Goal: Task Accomplishment & Management: Manage account settings

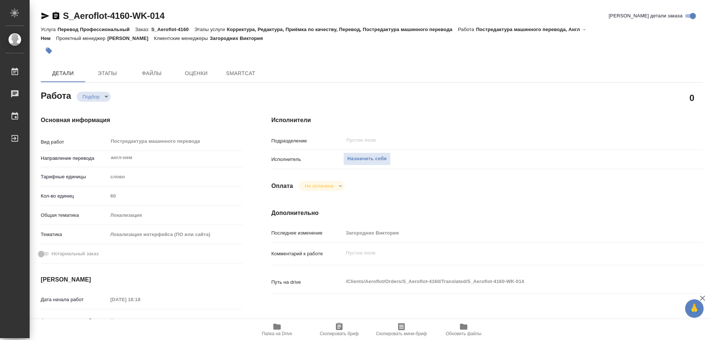
type textarea "x"
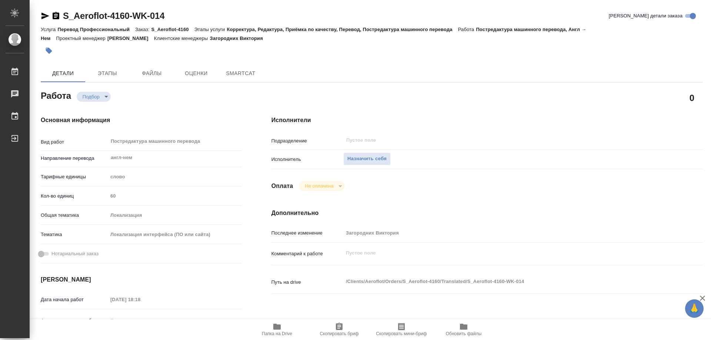
type textarea "x"
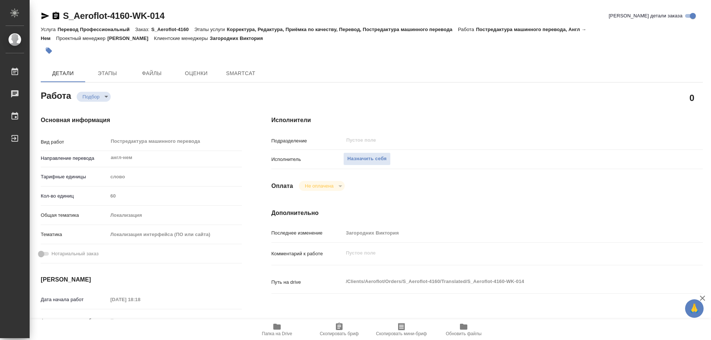
type textarea "x"
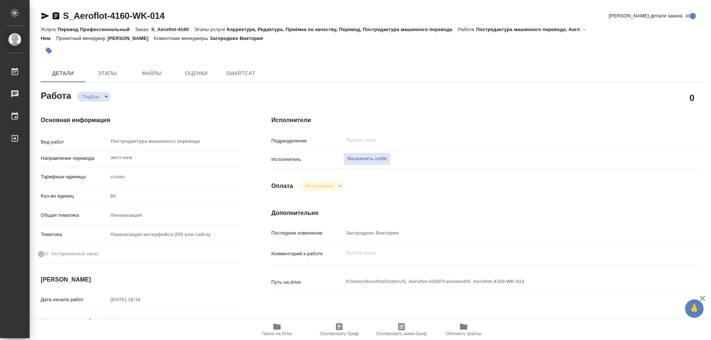
type textarea "x"
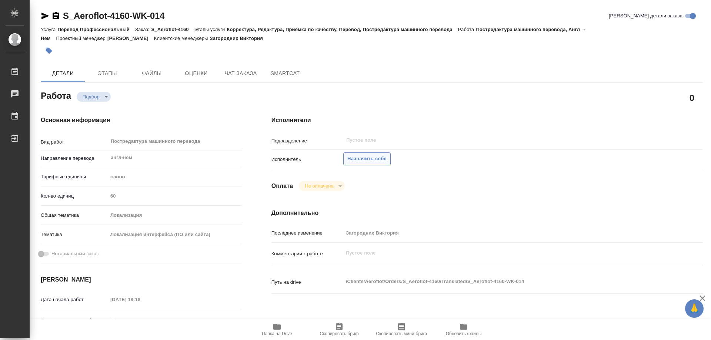
click at [367, 157] on span "Назначить себя" at bounding box center [367, 159] width 39 height 9
type textarea "x"
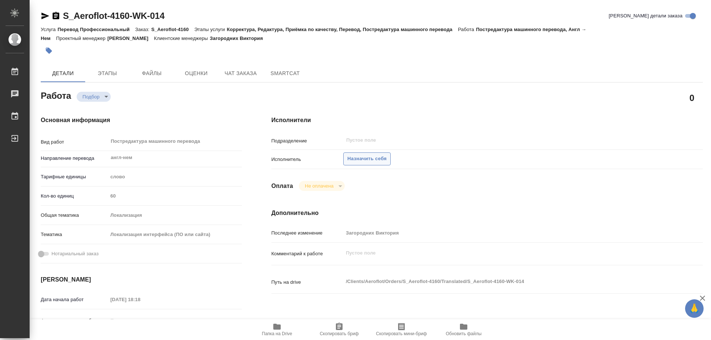
type textarea "x"
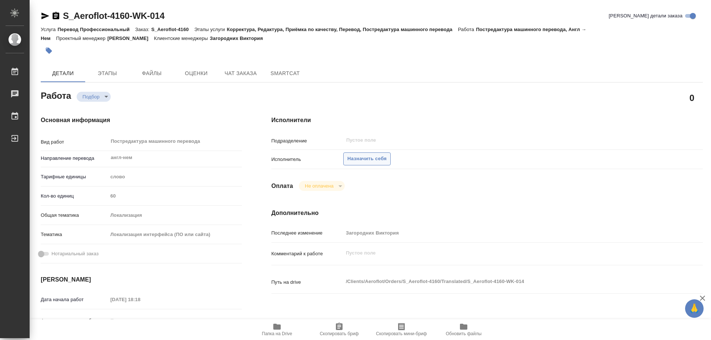
type textarea "x"
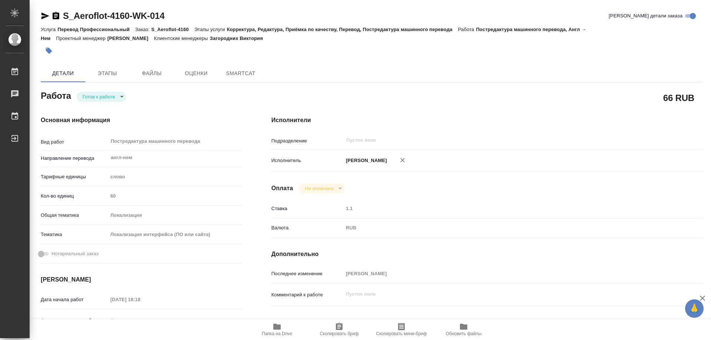
type textarea "x"
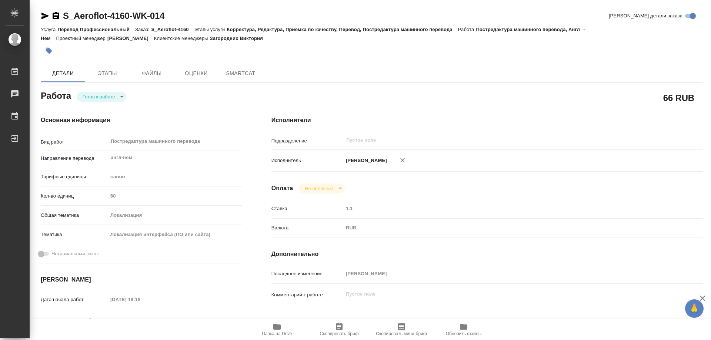
type textarea "x"
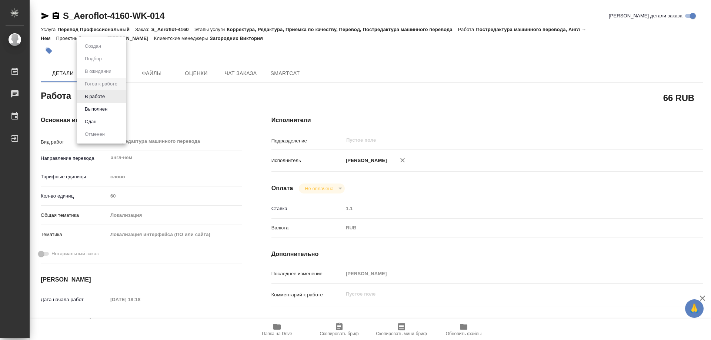
click at [122, 100] on body "🙏 .cls-1 fill:#fff; AWATERA Kozinets Larisa Работы Чаты График Выйти S_Aeroflot…" at bounding box center [355, 170] width 711 height 340
type textarea "x"
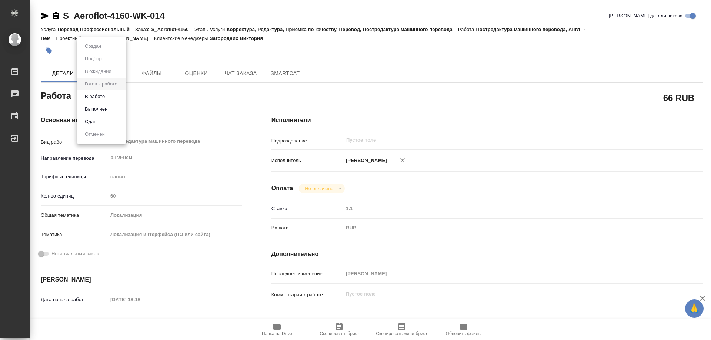
type textarea "x"
drag, startPoint x: 98, startPoint y: 96, endPoint x: 355, endPoint y: 33, distance: 264.8
click at [104, 96] on button "В работе" at bounding box center [95, 97] width 24 height 8
type textarea "x"
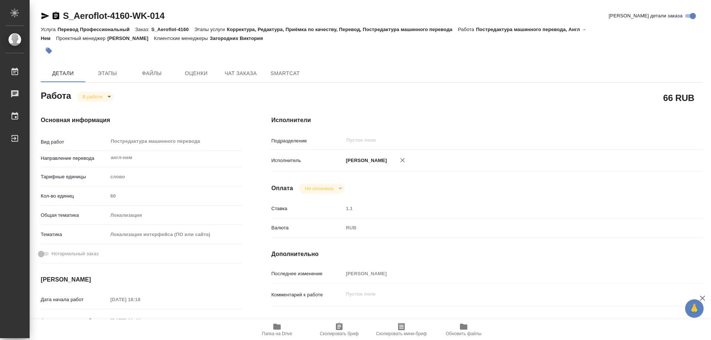
type textarea "x"
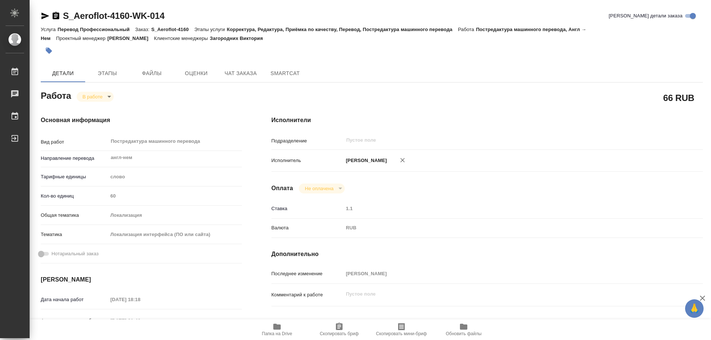
type textarea "x"
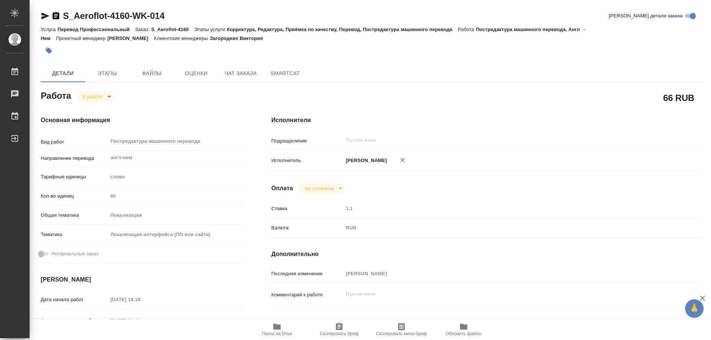
type textarea "x"
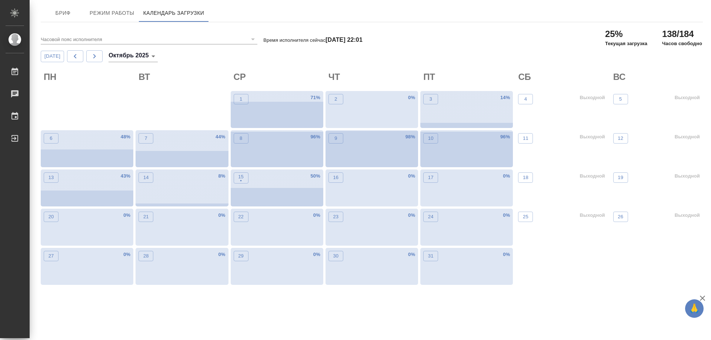
drag, startPoint x: 711, startPoint y: 51, endPoint x: 453, endPoint y: 61, distance: 257.7
click at [453, 61] on div "Сегодня Октябрь 2025 октябрь 2025" at bounding box center [372, 56] width 662 height 12
